Goal: Information Seeking & Learning: Find specific fact

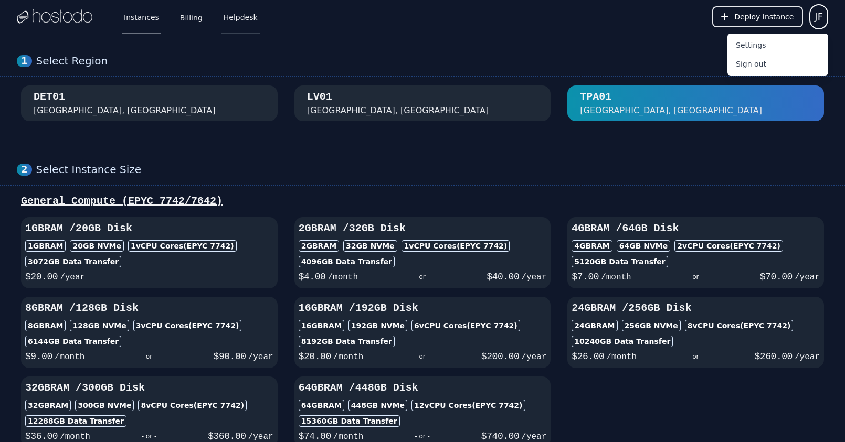
click at [229, 16] on link "Helpdesk" at bounding box center [240, 16] width 38 height 35
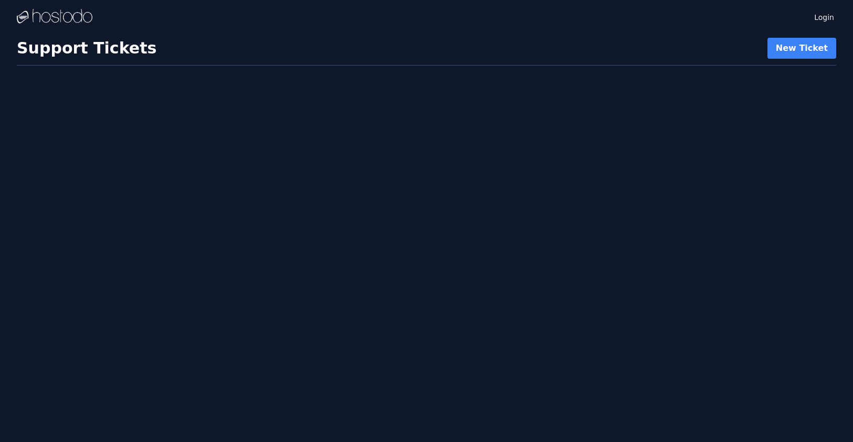
click at [111, 50] on h1 "Support Tickets" at bounding box center [87, 48] width 140 height 19
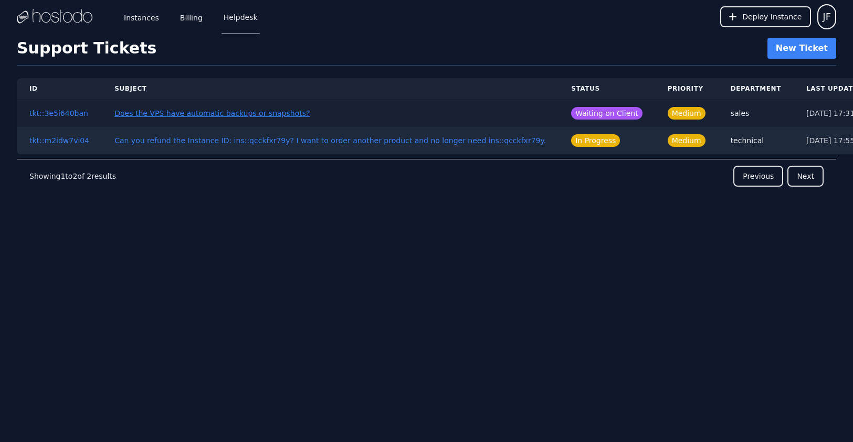
click at [280, 114] on link "Does the VPS have automatic backups or snapshots?" at bounding box center [211, 113] width 195 height 8
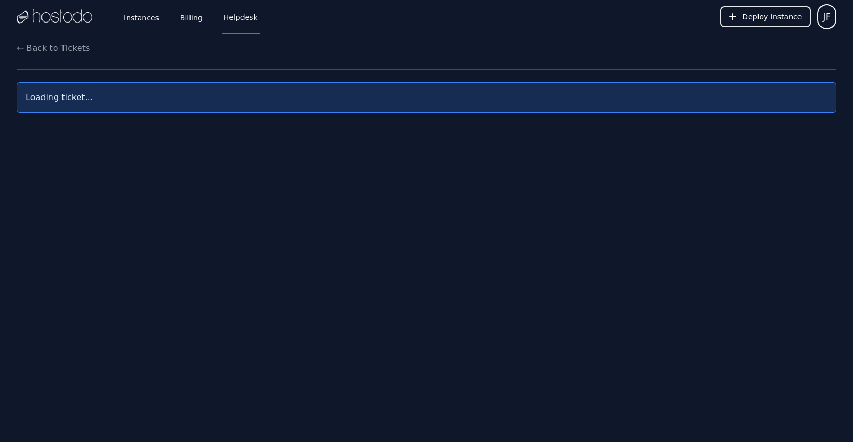
click at [412, 50] on div "← Back to Tickets" at bounding box center [426, 48] width 819 height 13
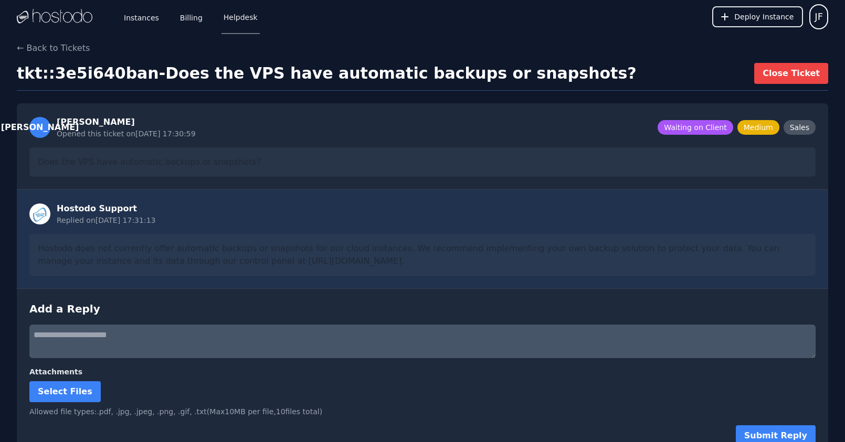
click at [404, 46] on div "← Back to Tickets" at bounding box center [422, 48] width 811 height 13
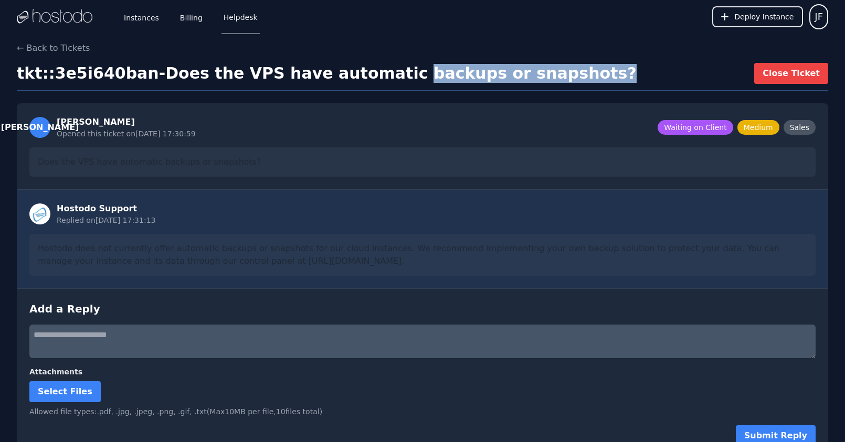
drag, startPoint x: 387, startPoint y: 73, endPoint x: 570, endPoint y: 68, distance: 183.2
click at [570, 68] on div "tkt::3e5i640ban - Does the VPS have automatic backups or snapshots? Close Ticket" at bounding box center [422, 77] width 811 height 28
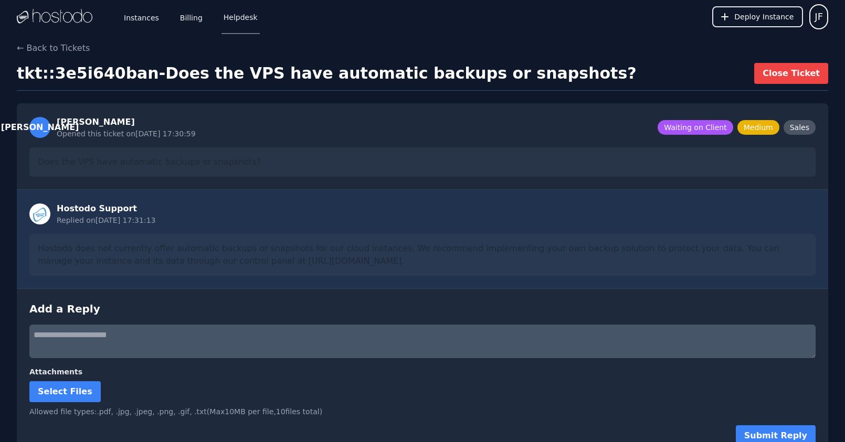
click at [516, 62] on div "← Back to Tickets tkt::3e5i640ban - Does the VPS have automatic backups or snap…" at bounding box center [422, 250] width 845 height 417
drag, startPoint x: 386, startPoint y: 76, endPoint x: 543, endPoint y: 75, distance: 156.9
click at [543, 75] on h1 "tkt::3e5i640ban - Does the VPS have automatic backups or snapshots?" at bounding box center [327, 73] width 620 height 19
click at [494, 74] on h1 "tkt::3e5i640ban - Does the VPS have automatic backups or snapshots?" at bounding box center [327, 73] width 620 height 19
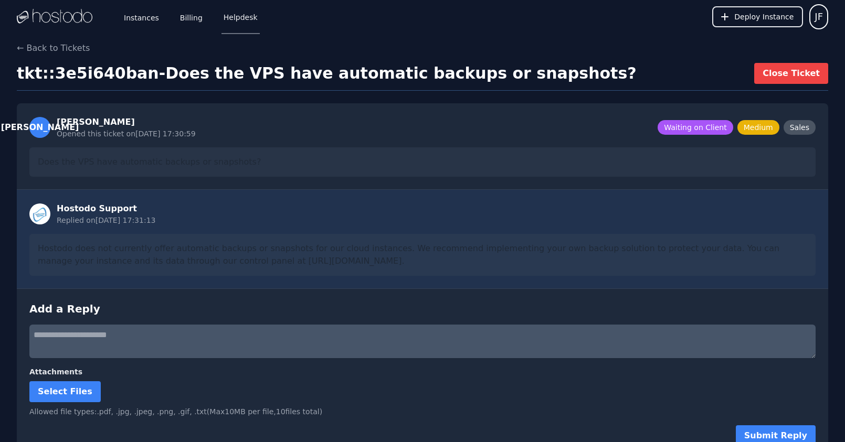
click at [464, 47] on div "← Back to Tickets" at bounding box center [422, 48] width 811 height 13
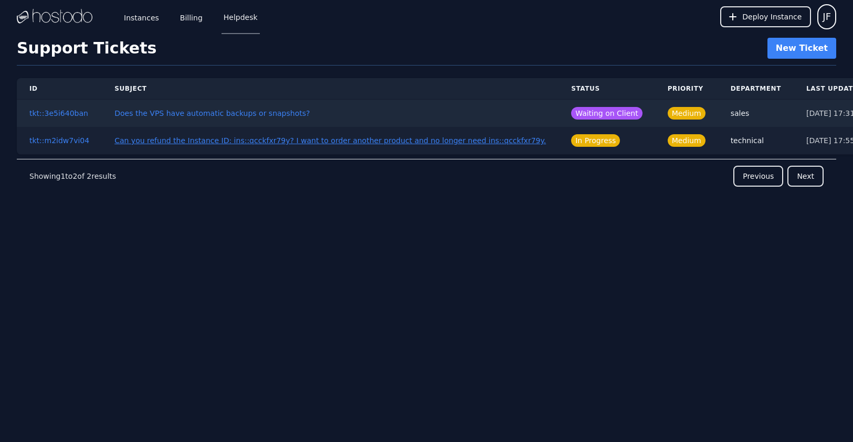
click at [317, 140] on link "Can you refund the Instance ID: ins::qcckfxr79y? I want to order another produc…" at bounding box center [329, 140] width 431 height 8
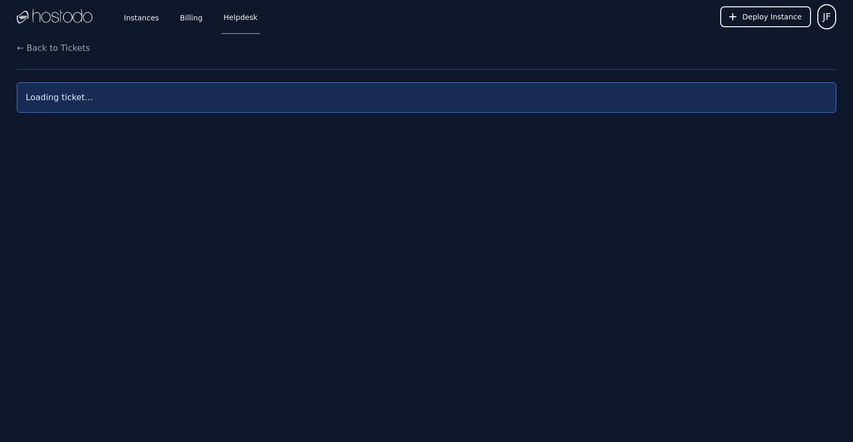
click at [385, 38] on div "Instances Billing Helpdesk Deploy Instance JF Instances SSH Keys Billing Helpde…" at bounding box center [426, 221] width 853 height 442
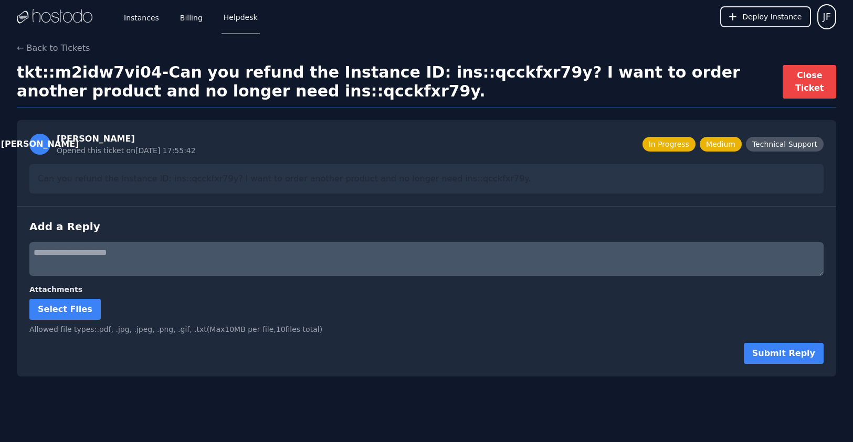
click at [404, 62] on div "← Back to Tickets tkt::m2idw7vi04 - Can you refund the Instance ID: ins::qcckfx…" at bounding box center [426, 209] width 853 height 335
click at [529, 79] on h1 "tkt::m2idw7vi04 - Can you refund the Instance ID: ins::qcckfxr79y? I want to or…" at bounding box center [400, 82] width 766 height 38
click at [505, 53] on div "← Back to Tickets" at bounding box center [426, 48] width 819 height 13
